Goal: Task Accomplishment & Management: Complete application form

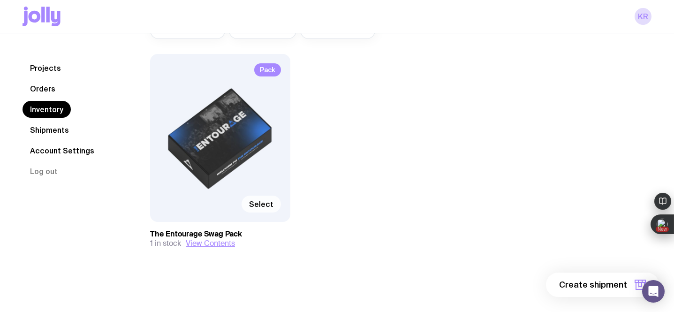
click at [258, 201] on span "Select" at bounding box center [261, 203] width 24 height 9
click at [0, 0] on input "Select" at bounding box center [0, 0] width 0 height 0
click at [607, 283] on span "1 item" at bounding box center [614, 284] width 23 height 11
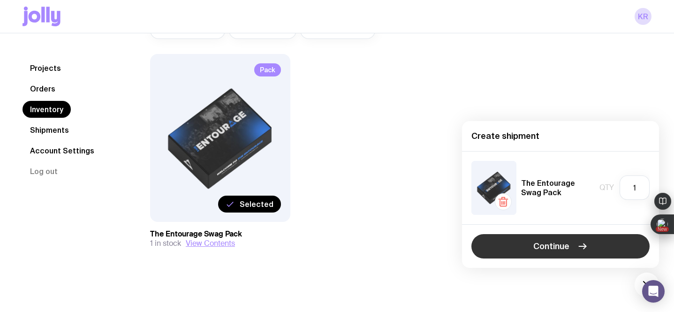
click at [552, 244] on span "Continue" at bounding box center [551, 246] width 36 height 11
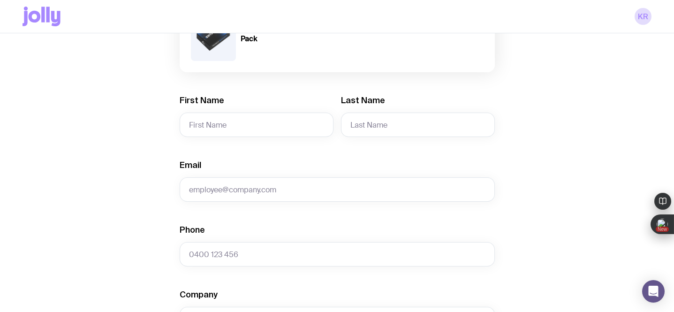
scroll to position [74, 0]
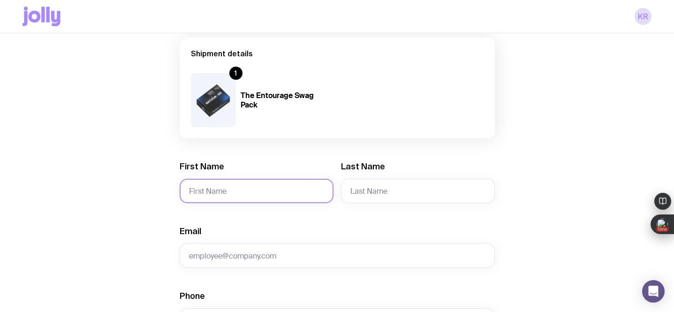
click at [227, 188] on input "First Name" at bounding box center [257, 191] width 154 height 24
paste input "[PERSON_NAME]"
drag, startPoint x: 244, startPoint y: 189, endPoint x: 204, endPoint y: 192, distance: 40.4
click at [204, 192] on input "[PERSON_NAME]" at bounding box center [257, 191] width 154 height 24
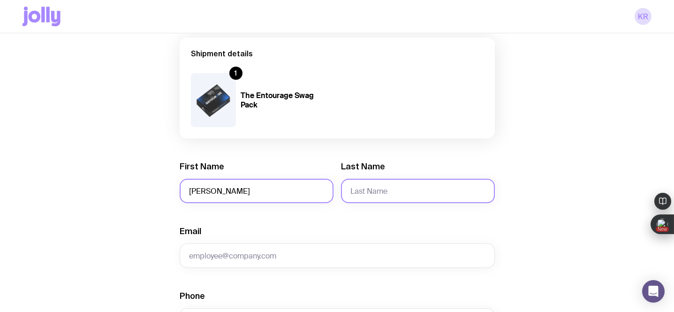
type input "[PERSON_NAME]"
click at [373, 195] on input "Last Name" at bounding box center [418, 191] width 154 height 24
paste input "[PERSON_NAME]"
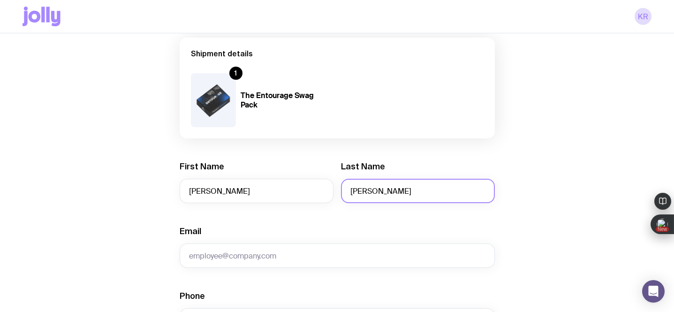
drag, startPoint x: 368, startPoint y: 192, endPoint x: 341, endPoint y: 192, distance: 26.7
click at [341, 192] on input "[PERSON_NAME]" at bounding box center [418, 191] width 154 height 24
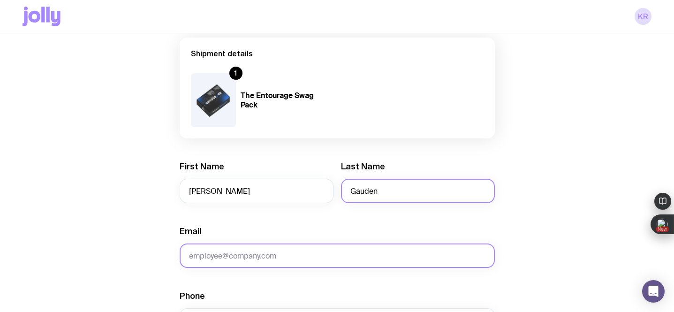
type input "Gauden"
click at [230, 259] on input "Email" at bounding box center [337, 255] width 315 height 24
paste input "[EMAIL_ADDRESS][DOMAIN_NAME]"
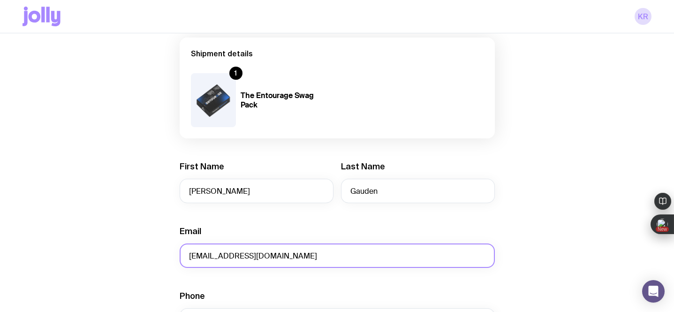
type input "[EMAIL_ADDRESS][DOMAIN_NAME]"
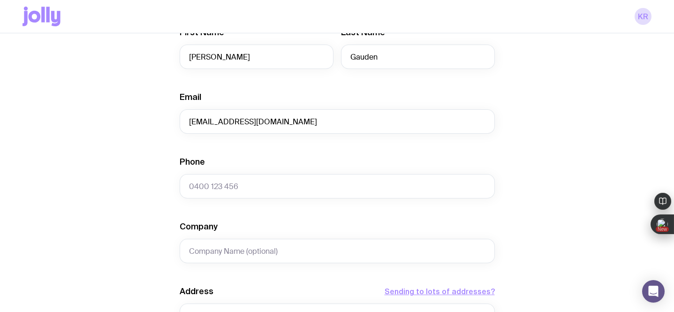
scroll to position [211, 0]
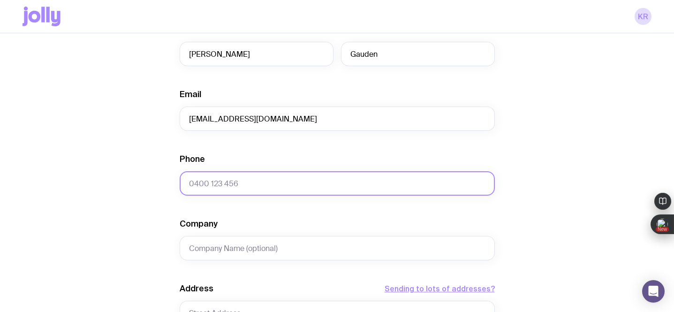
click at [206, 189] on input "Phone" at bounding box center [337, 183] width 315 height 24
paste input "429 392 947"
click at [189, 185] on input "429 392 947" at bounding box center [337, 183] width 315 height 24
type input "0429 392 947"
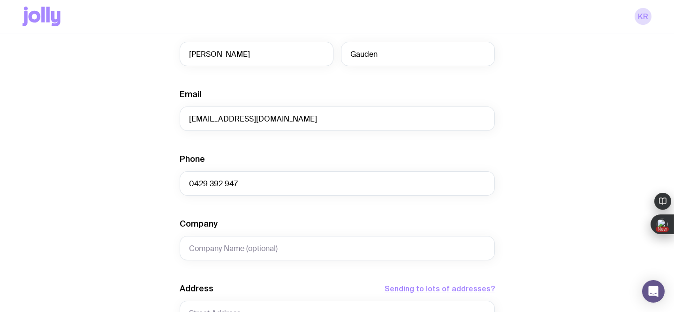
click at [117, 210] on div "Create shipment Shipment details 1 The Entourage Swag Pack First Name [PERSON_N…" at bounding box center [337, 216] width 629 height 713
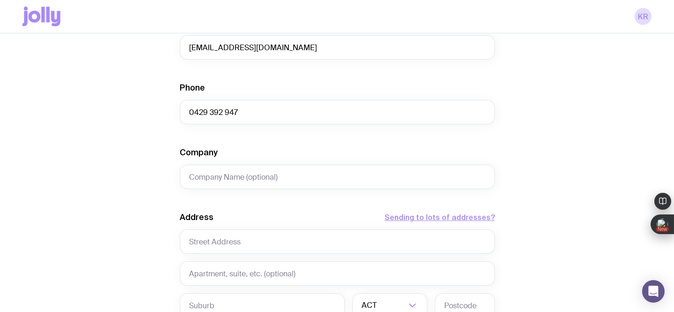
scroll to position [284, 0]
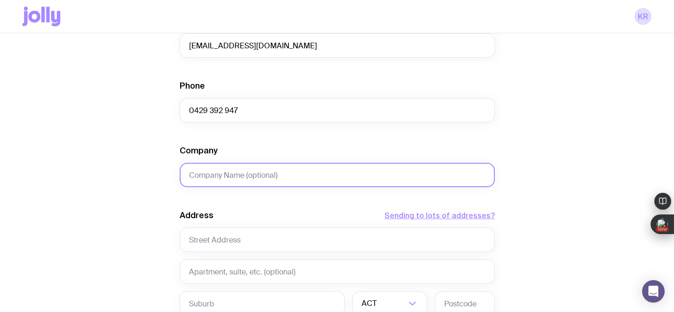
click at [195, 175] on input "Company" at bounding box center [337, 175] width 315 height 24
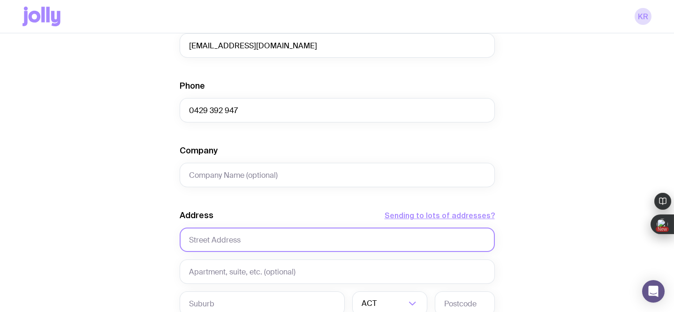
click at [237, 235] on input "text" at bounding box center [337, 239] width 315 height 24
paste input "[STREET_ADDRESS]"
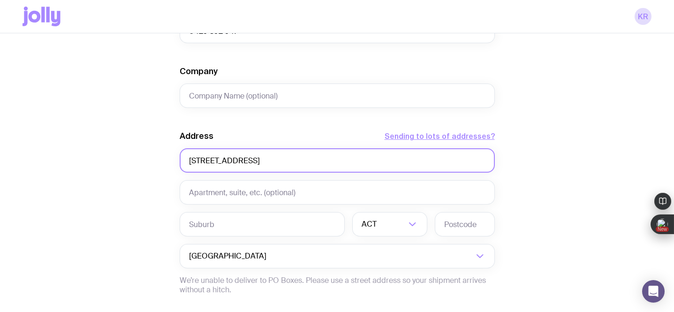
scroll to position [366, 0]
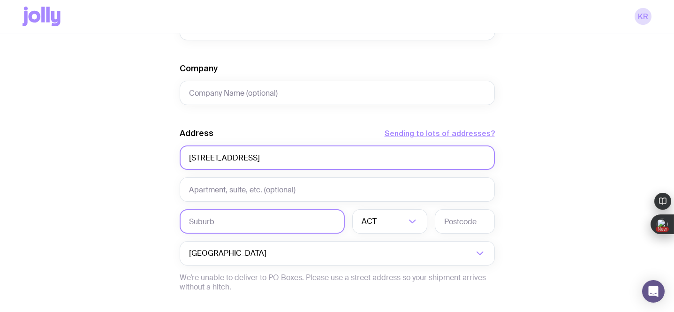
type input "[STREET_ADDRESS]"
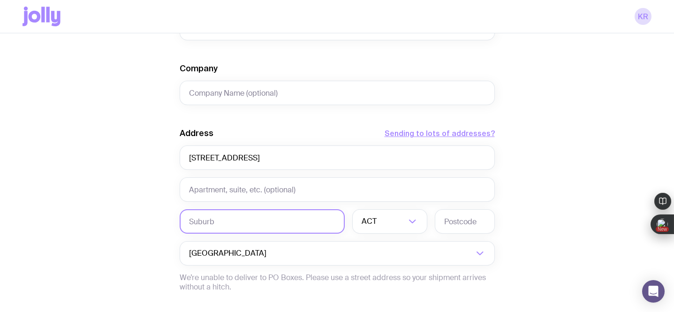
click at [209, 221] on input "text" at bounding box center [262, 221] width 165 height 24
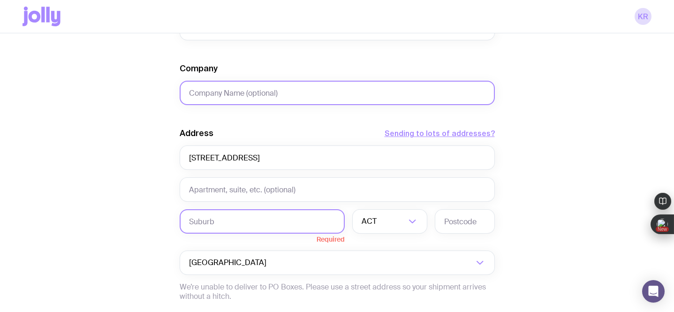
paste input "Humpty Doo"
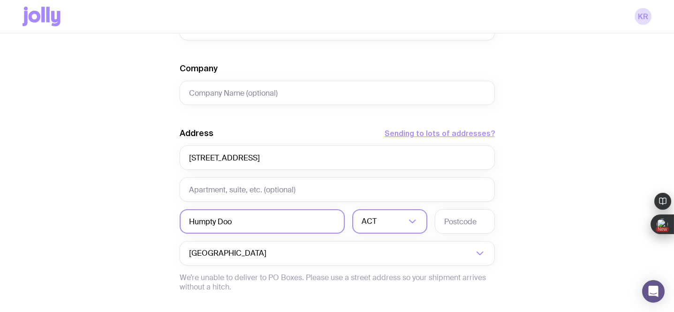
type input "Humpty Doo"
click at [384, 221] on input "Search for option" at bounding box center [391, 221] width 27 height 24
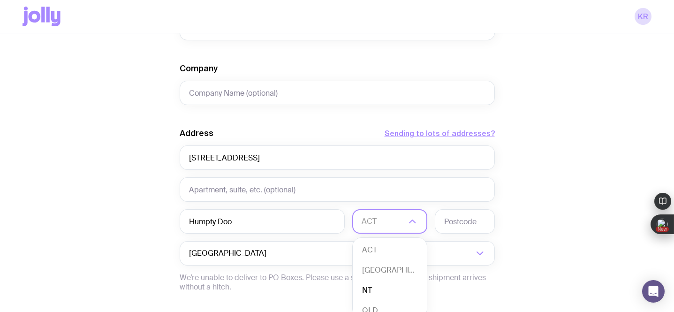
click at [372, 289] on li "NT" at bounding box center [390, 290] width 74 height 20
click at [452, 221] on input "text" at bounding box center [465, 221] width 60 height 24
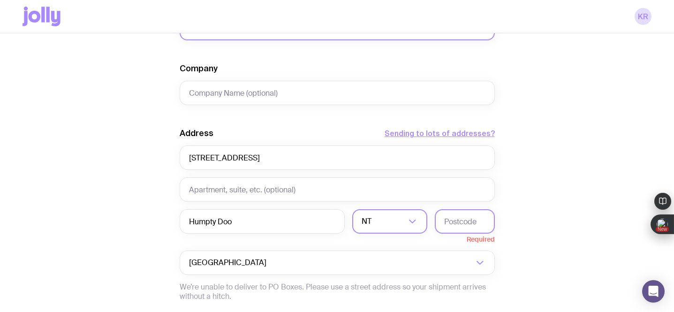
paste input "0836"
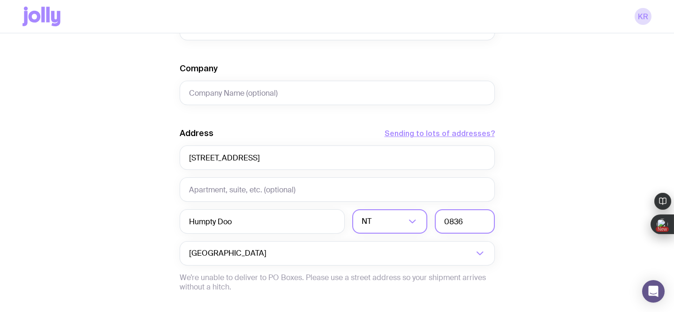
type input "0836"
click at [546, 169] on div "Create shipment Shipment details 1 The Entourage Swag Pack First Name [PERSON_N…" at bounding box center [337, 61] width 629 height 713
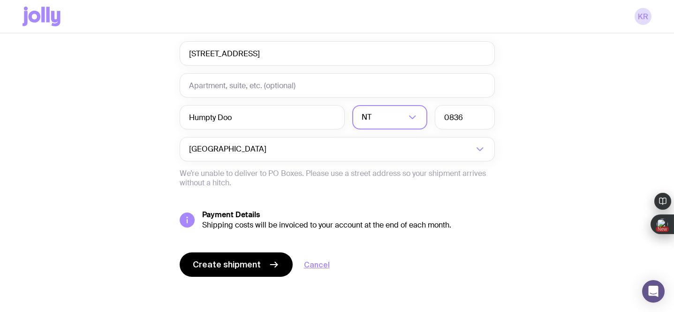
scroll to position [472, 0]
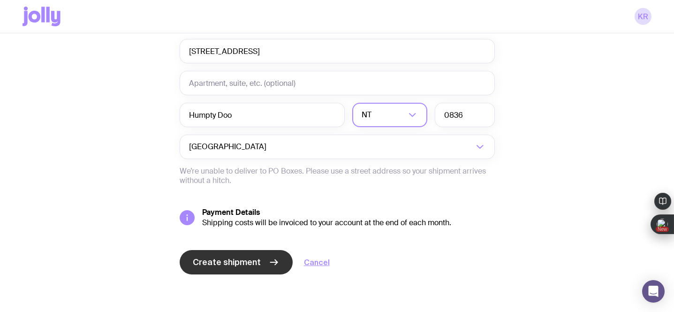
click at [223, 266] on span "Create shipment" at bounding box center [227, 261] width 68 height 11
